Goal: Task Accomplishment & Management: Manage account settings

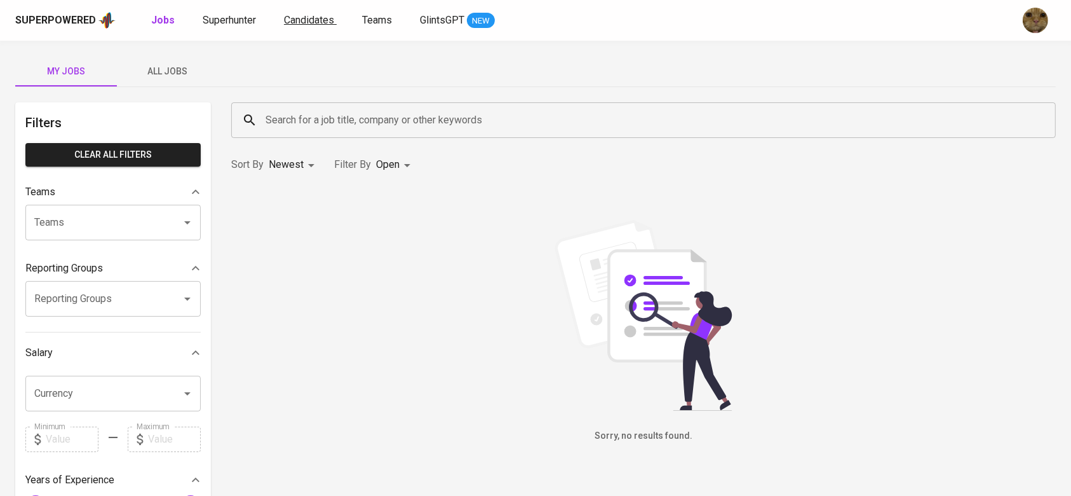
drag, startPoint x: 0, startPoint y: 0, endPoint x: 299, endPoint y: 18, distance: 299.8
click at [299, 18] on span "Candidates" at bounding box center [309, 20] width 50 height 12
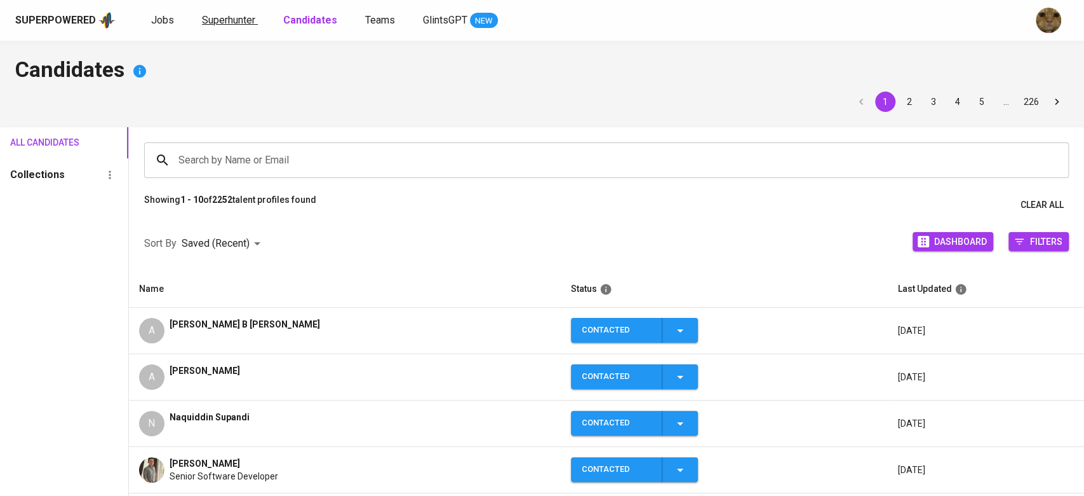
click at [229, 27] on link "Superhunter" at bounding box center [230, 21] width 56 height 16
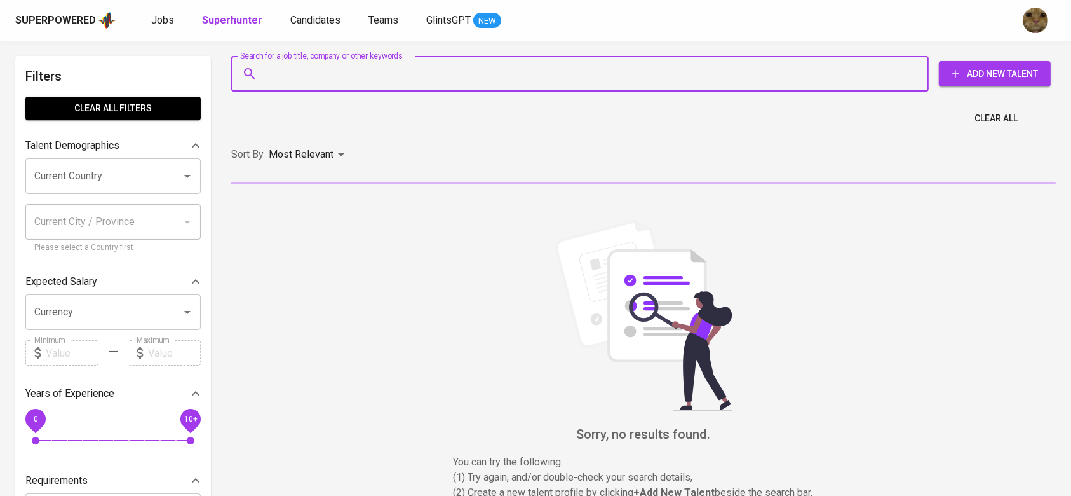
click at [314, 76] on input "Search for a job title, company or other keywords" at bounding box center [583, 74] width 642 height 24
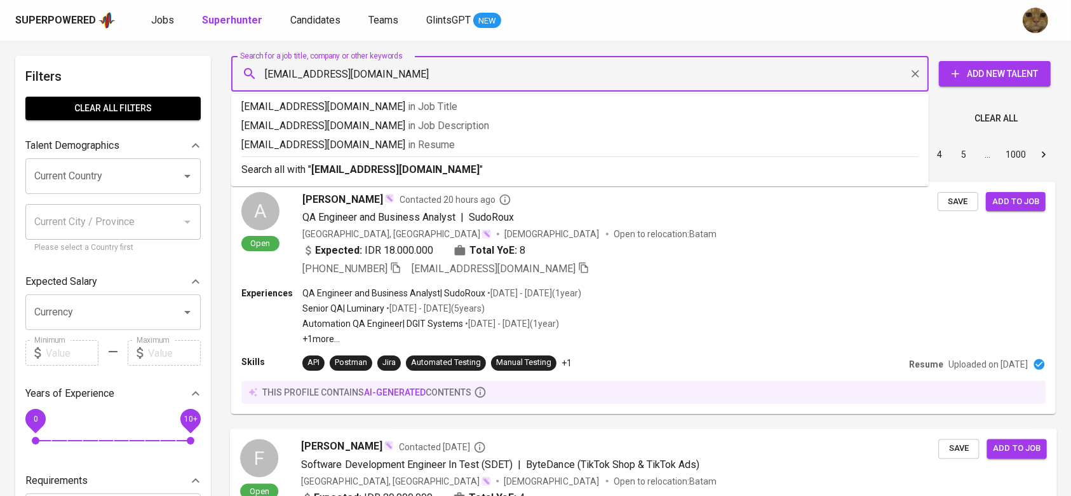
type input "[EMAIL_ADDRESS][DOMAIN_NAME]"
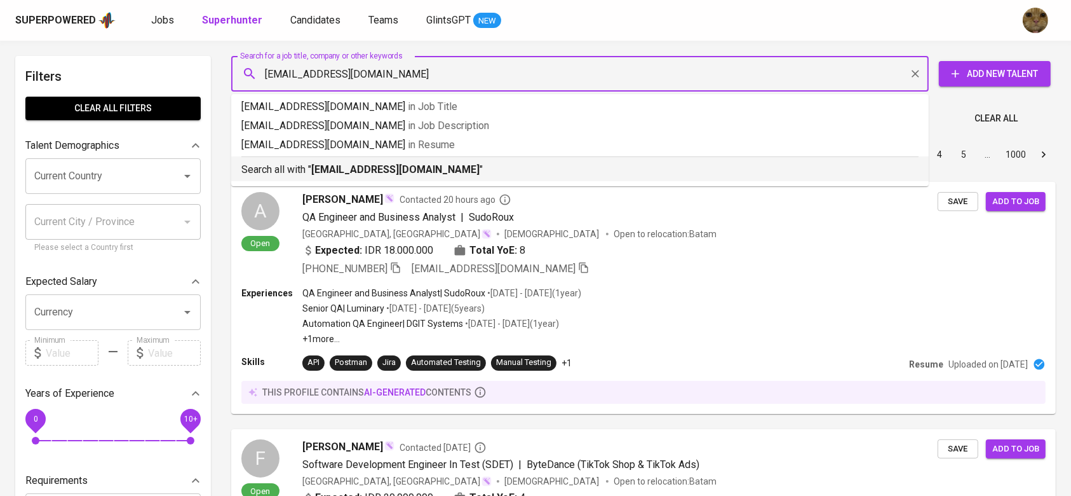
click at [569, 169] on p "Search all with " [EMAIL_ADDRESS][DOMAIN_NAME] "" at bounding box center [579, 169] width 677 height 15
click at [529, 167] on div "Sort By Most Relevant MOST_RELEVANT 1 2 3 4 5 … 1000" at bounding box center [644, 154] width 840 height 39
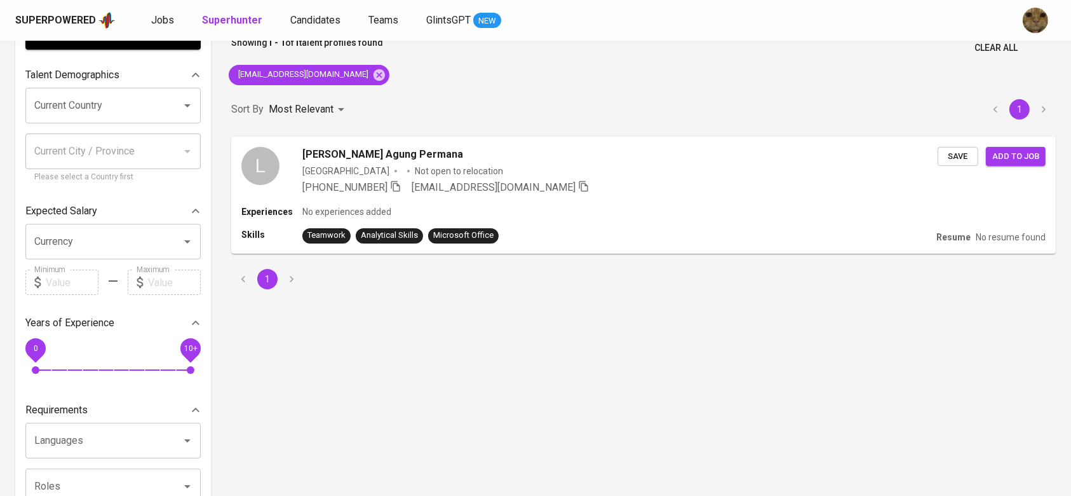
scroll to position [72, 0]
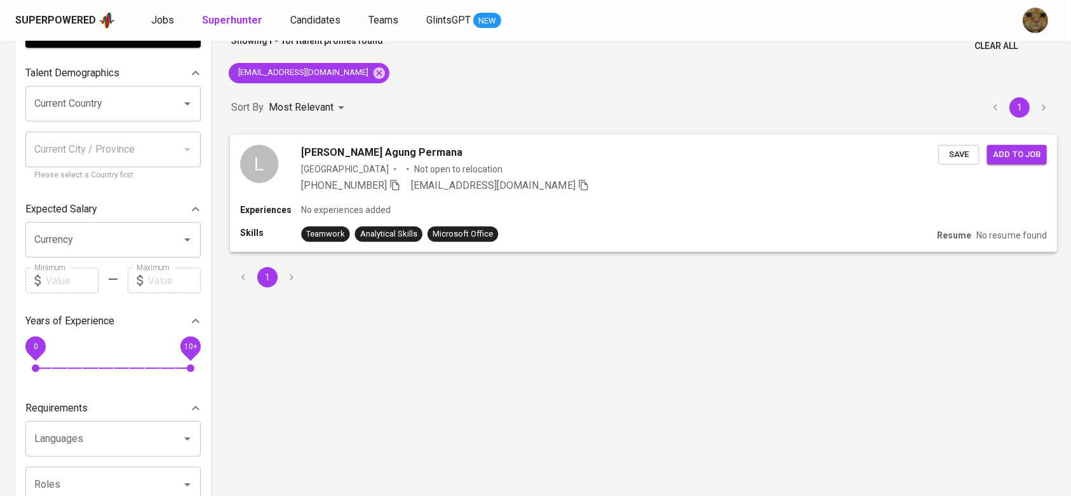
click at [556, 188] on div "[PHONE_NUMBER] [EMAIL_ADDRESS][DOMAIN_NAME]" at bounding box center [619, 184] width 637 height 15
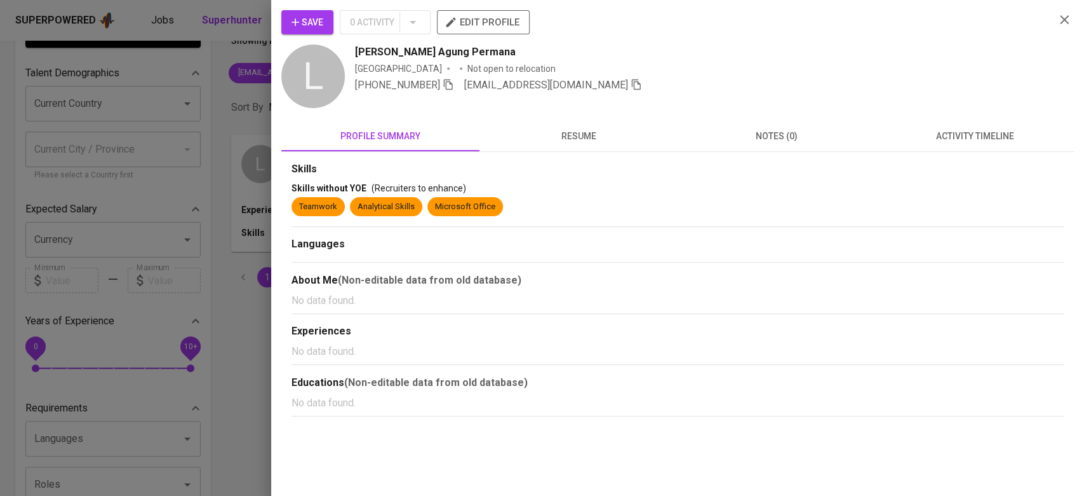
click at [961, 133] on span "activity timeline" at bounding box center [975, 136] width 183 height 16
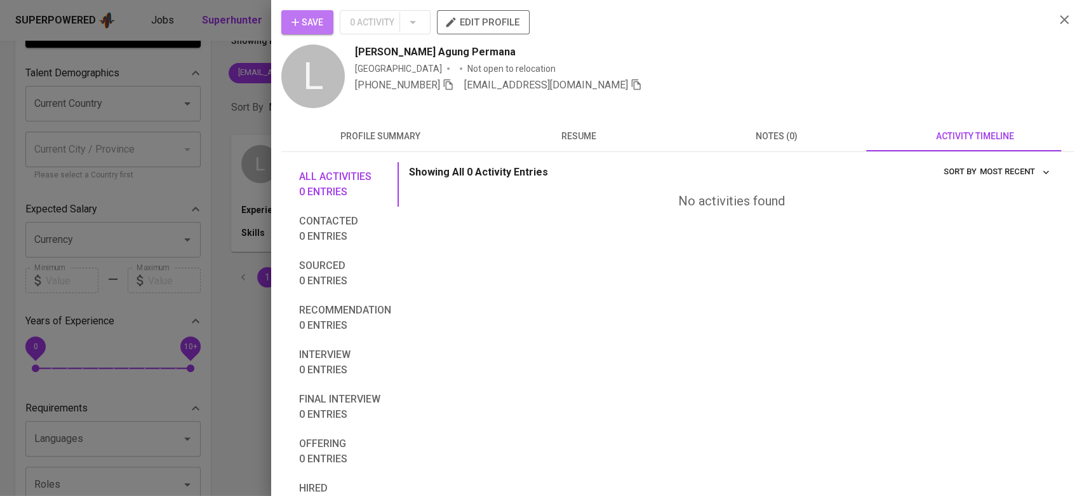
click at [292, 15] on span "Save" at bounding box center [308, 23] width 32 height 16
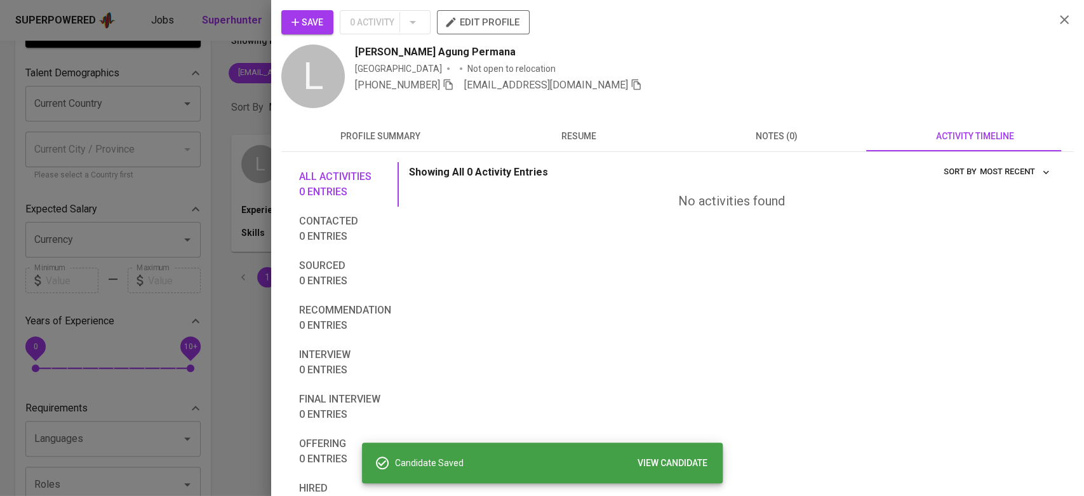
click at [158, 82] on div at bounding box center [542, 248] width 1084 height 496
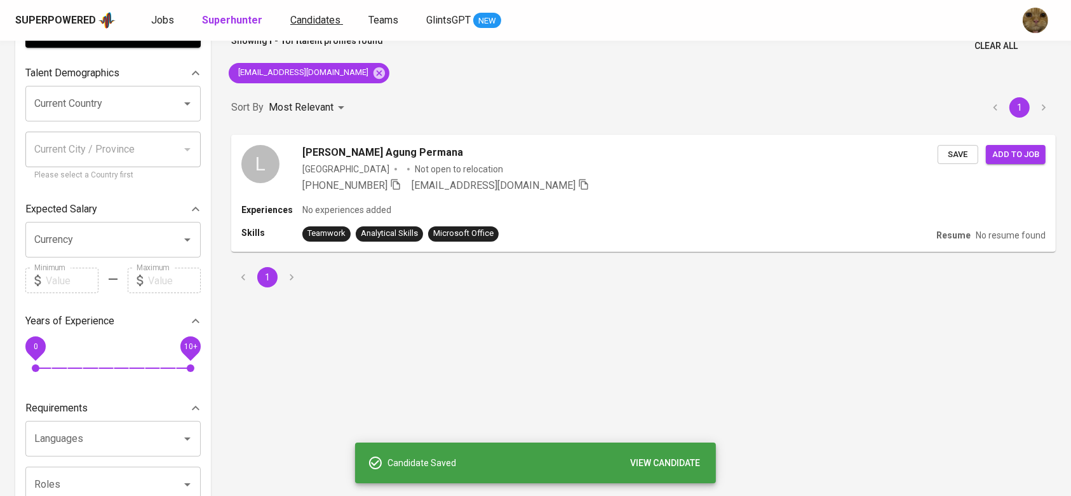
click at [314, 22] on span "Candidates" at bounding box center [315, 20] width 50 height 12
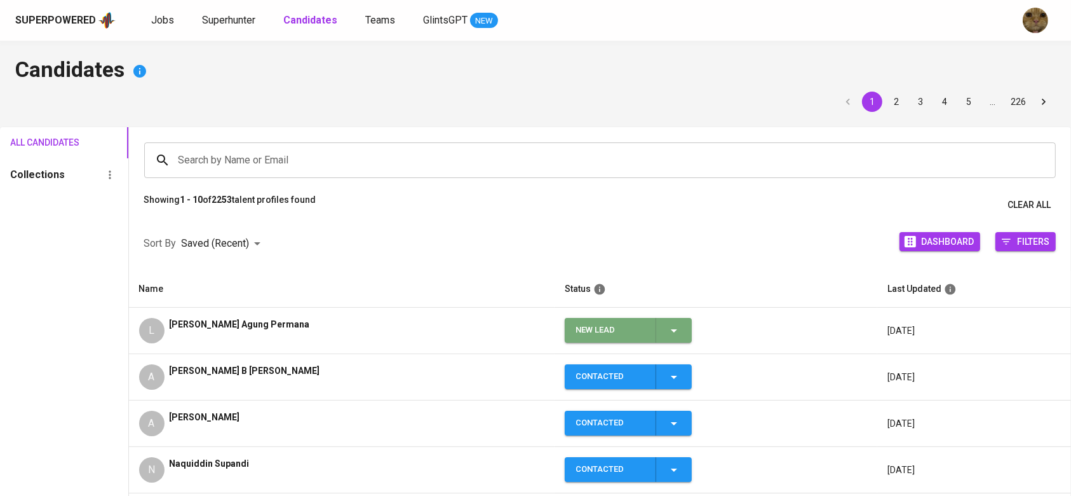
click at [666, 323] on icon "button" at bounding box center [673, 330] width 15 height 15
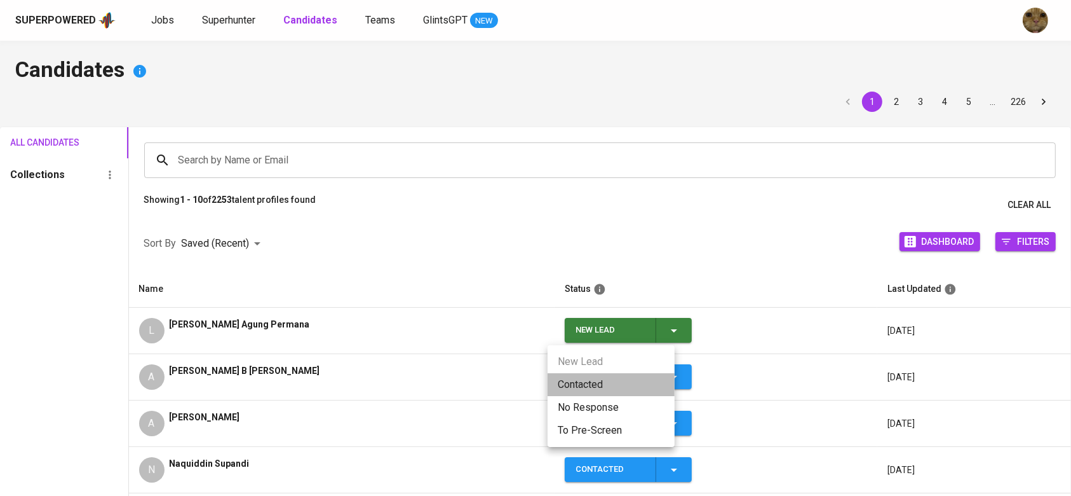
click at [579, 386] on li "Contacted" at bounding box center [611, 384] width 127 height 23
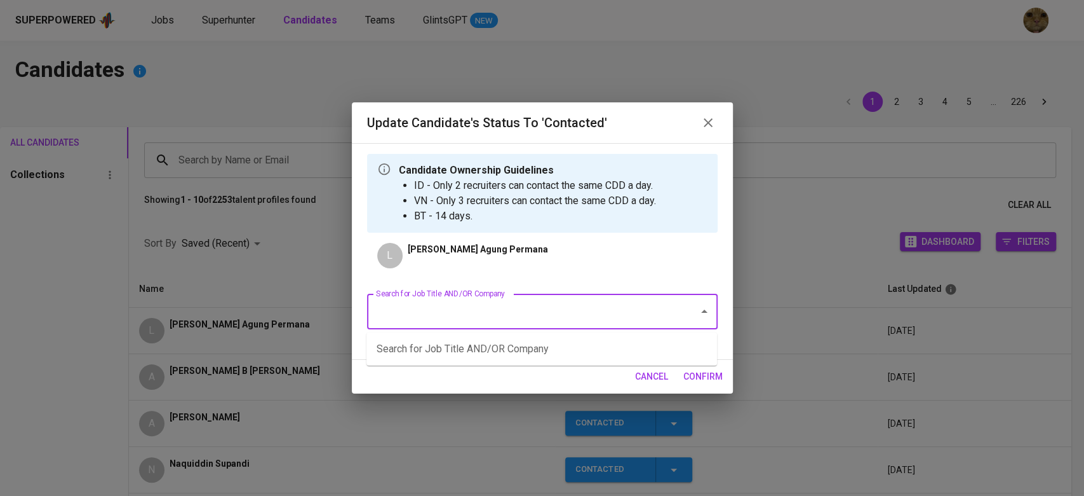
click at [471, 320] on input "Search for Job Title AND/OR Company" at bounding box center [525, 311] width 304 height 24
click at [400, 349] on li "Quality Assurance Engineer (Manual) - 2 HC (FWD Singapore Pte Ltd)" at bounding box center [542, 348] width 351 height 23
type input "fwd"
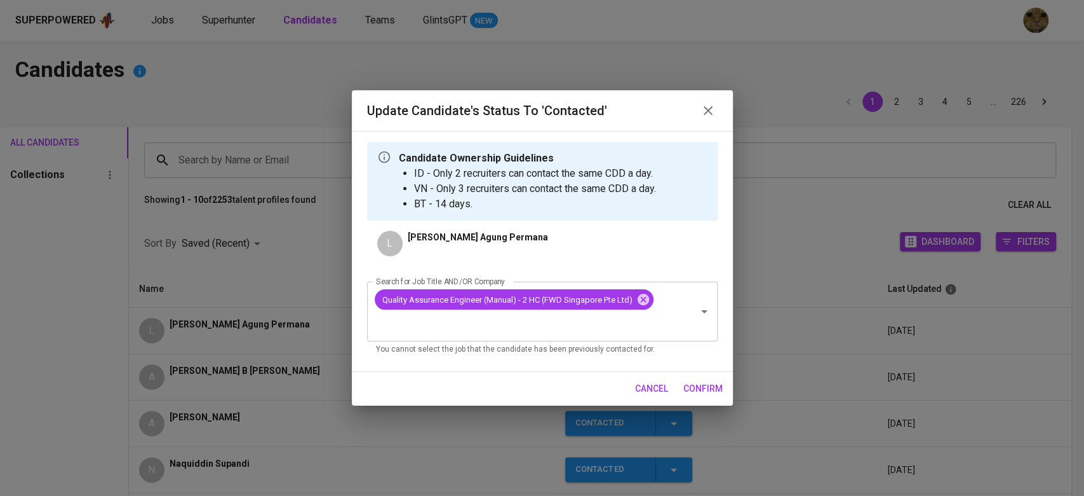
click at [727, 389] on div "cancel confirm" at bounding box center [542, 389] width 381 height 34
click at [705, 388] on span "confirm" at bounding box center [703, 389] width 39 height 16
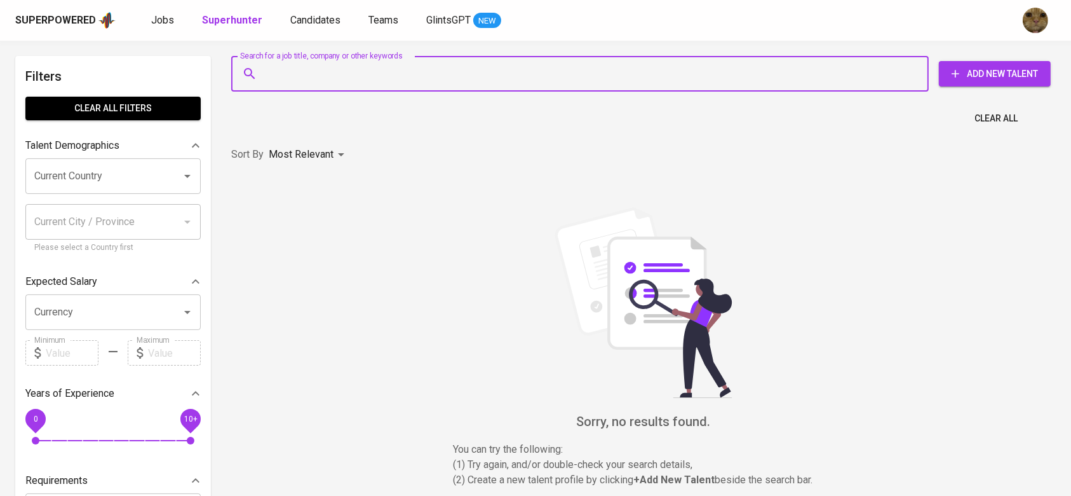
click at [304, 74] on input "Search for a job title, company or other keywords" at bounding box center [583, 74] width 642 height 24
paste input "[PERSON_NAME][EMAIL_ADDRESS][DOMAIN_NAME]"
type input "[PERSON_NAME][EMAIL_ADDRESS][DOMAIN_NAME]"
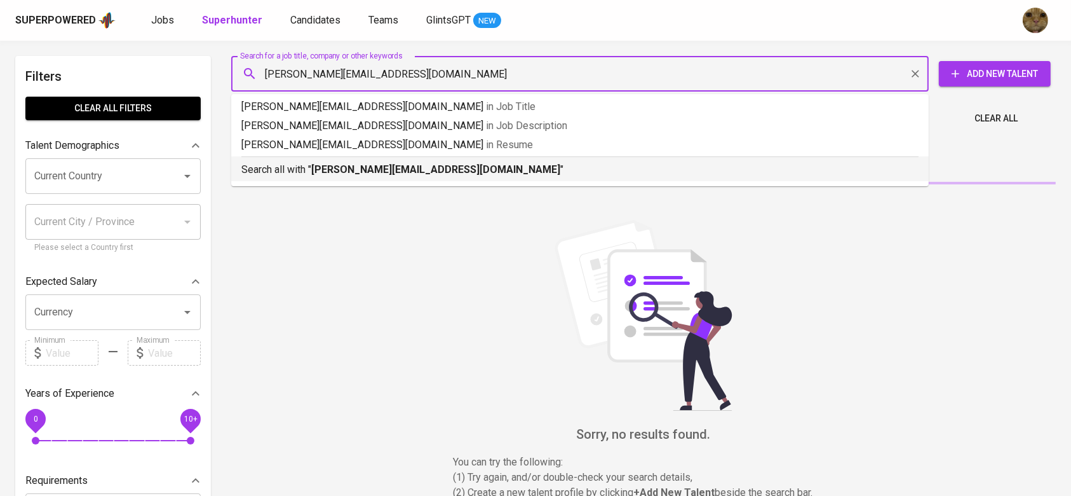
click at [307, 158] on div "Search all with " [PERSON_NAME][EMAIL_ADDRESS][DOMAIN_NAME] "" at bounding box center [579, 166] width 677 height 21
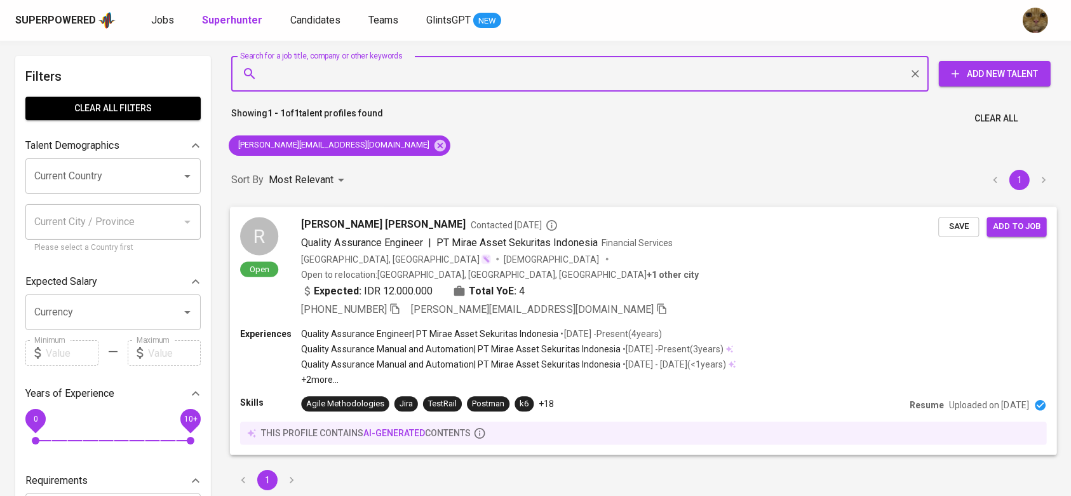
click at [614, 301] on div "[PHONE_NUMBER] [PERSON_NAME][EMAIL_ADDRESS][DOMAIN_NAME]" at bounding box center [619, 308] width 637 height 15
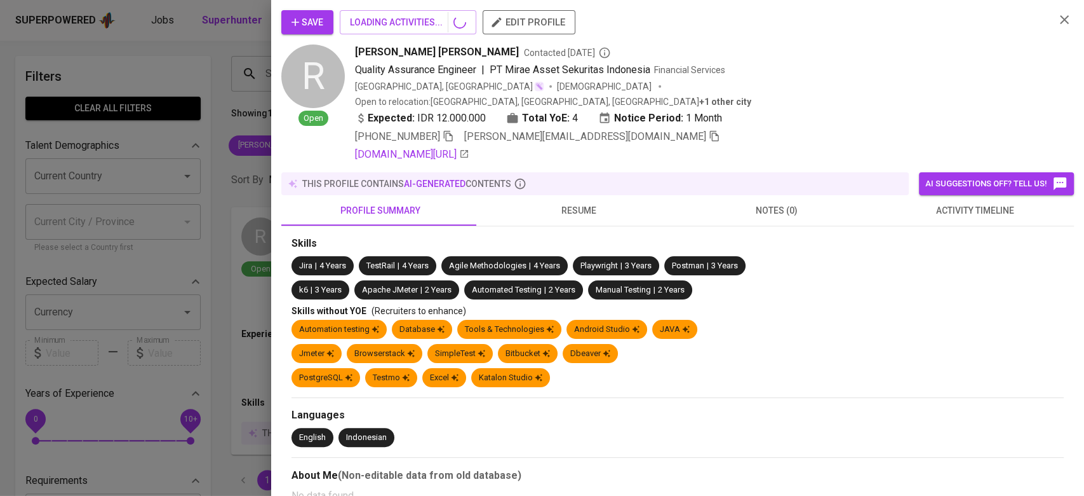
click at [925, 195] on button "activity timeline" at bounding box center [975, 210] width 198 height 30
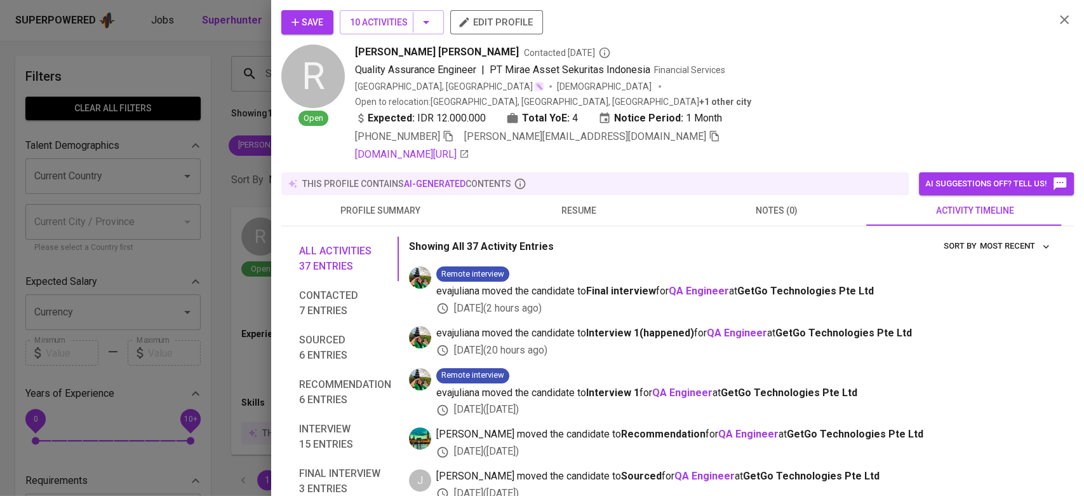
click at [1057, 16] on icon "button" at bounding box center [1064, 19] width 15 height 15
